Goal: Find specific page/section: Find specific page/section

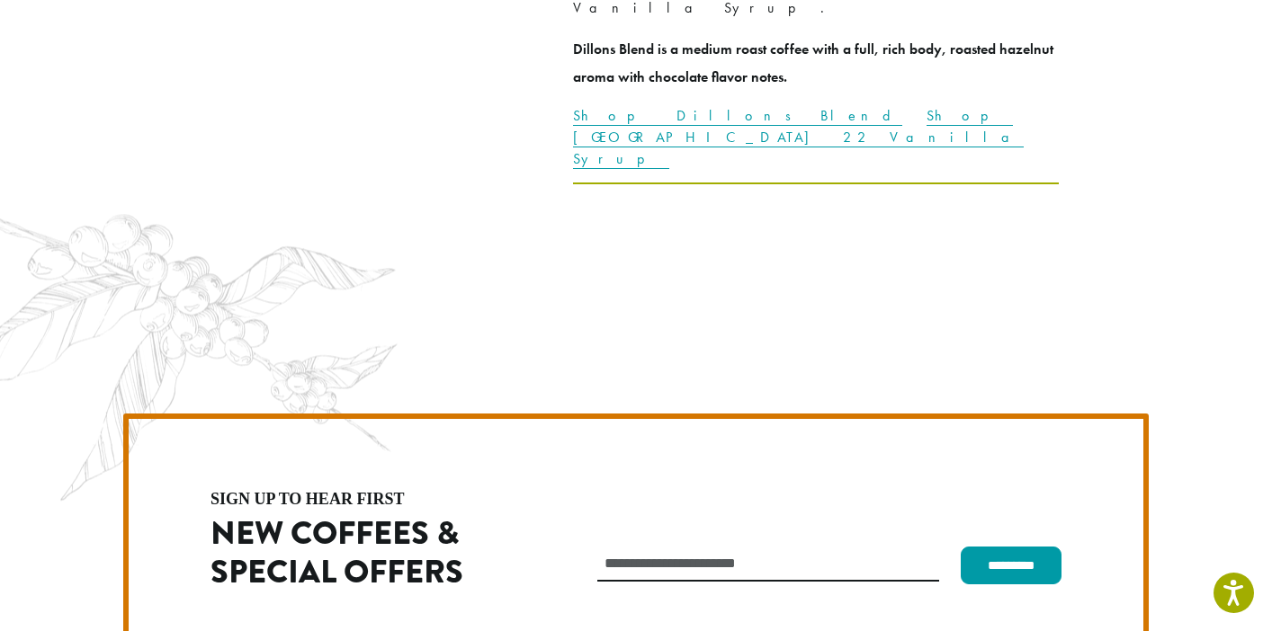
scroll to position [5082, 0]
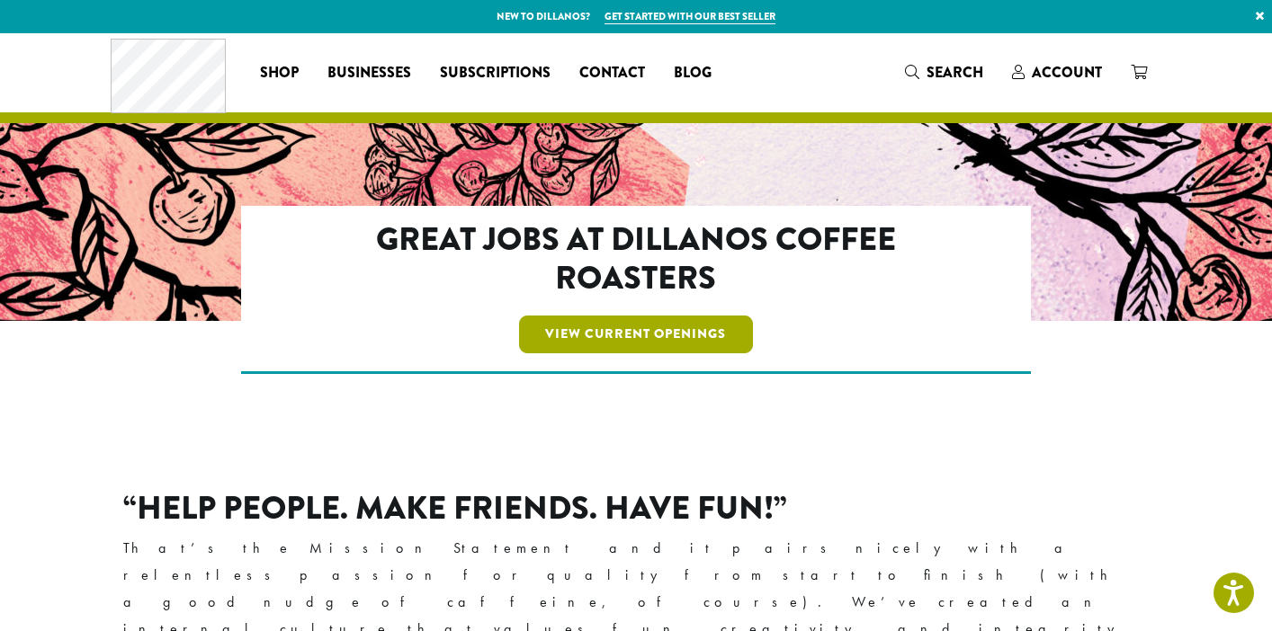
click at [598, 332] on link "View Current Openings" at bounding box center [636, 335] width 235 height 38
